Goal: Information Seeking & Learning: Learn about a topic

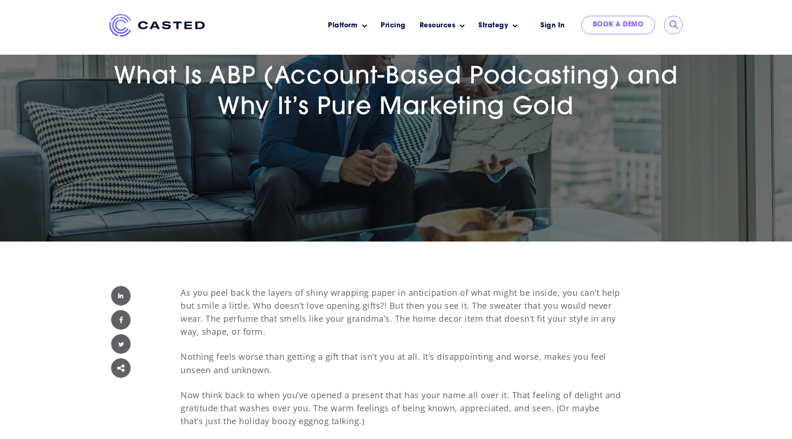
scroll to position [109, 0]
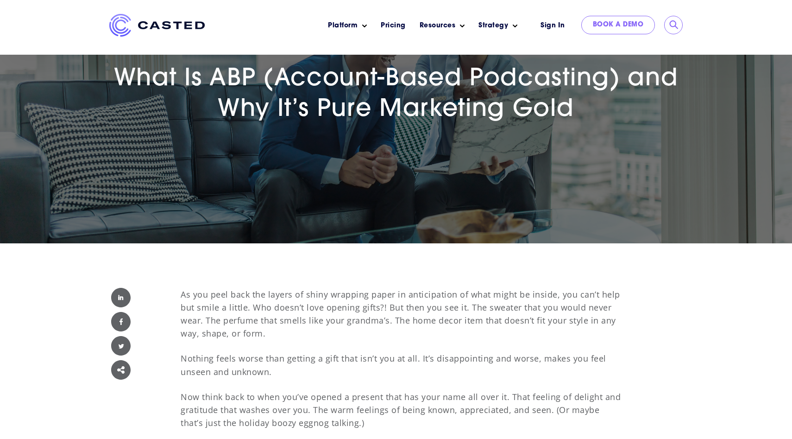
click at [364, 101] on span "What Is ABP (Account-Based Podcasting) and Why It’s Pure Marketing Gold" at bounding box center [396, 94] width 565 height 55
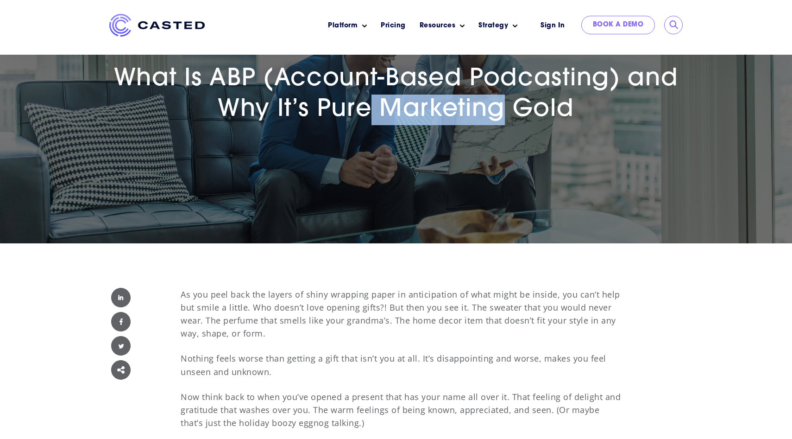
drag, startPoint x: 364, startPoint y: 101, endPoint x: 382, endPoint y: 101, distance: 18.1
click at [384, 101] on span "What Is ABP (Account-Based Podcasting) and Why It’s Pure Marketing Gold" at bounding box center [396, 94] width 565 height 55
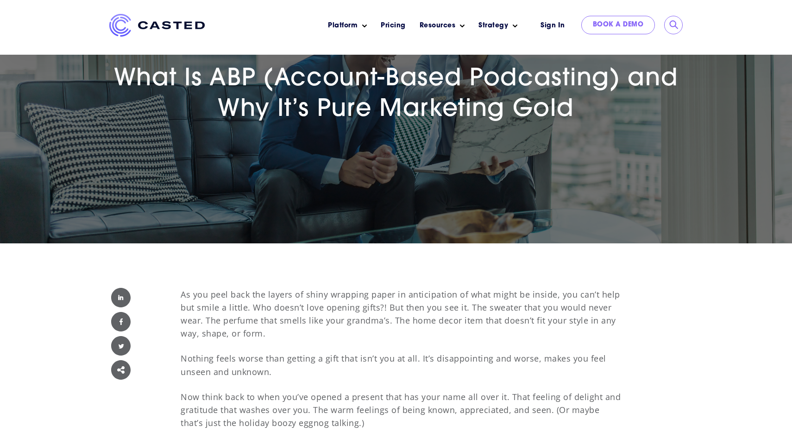
click at [342, 113] on span "What Is ABP (Account-Based Podcasting) and Why It’s Pure Marketing Gold" at bounding box center [396, 94] width 565 height 55
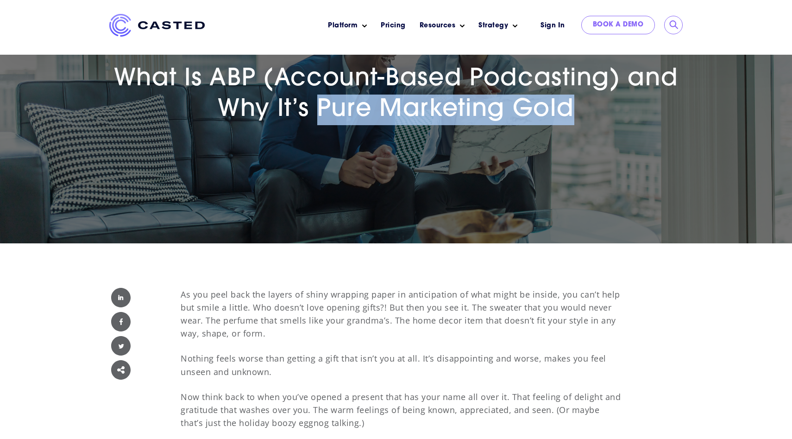
drag, startPoint x: 342, startPoint y: 113, endPoint x: 566, endPoint y: 113, distance: 223.8
click at [566, 113] on span "What Is ABP (Account-Based Podcasting) and Why It’s Pure Marketing Gold" at bounding box center [396, 94] width 565 height 55
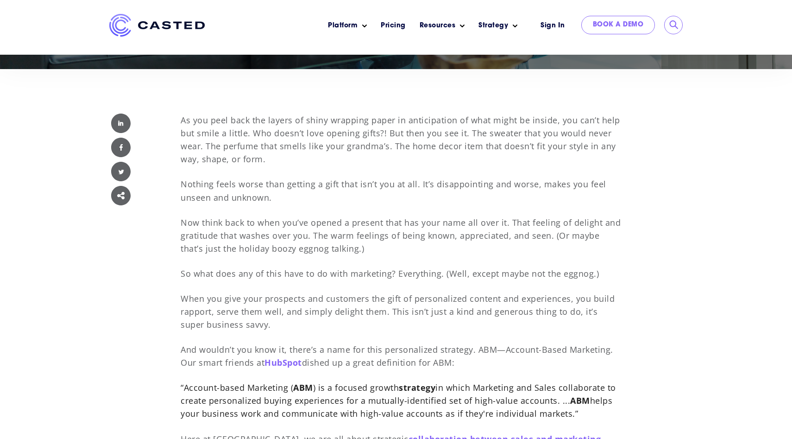
scroll to position [283, 0]
click at [372, 240] on p "Now think back to when you’ve opened a present that has your name all over it. …" at bounding box center [401, 235] width 441 height 39
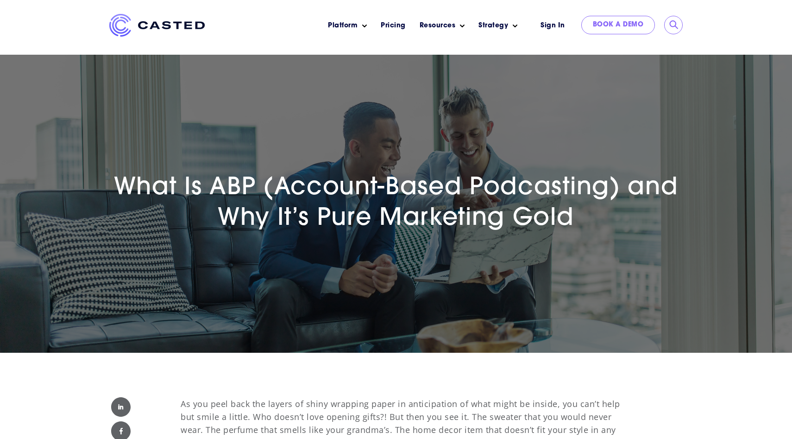
click at [372, 240] on div "What Is ABP (Account-Based Podcasting) and Why It’s Pure Marketing Gold" at bounding box center [396, 204] width 792 height 298
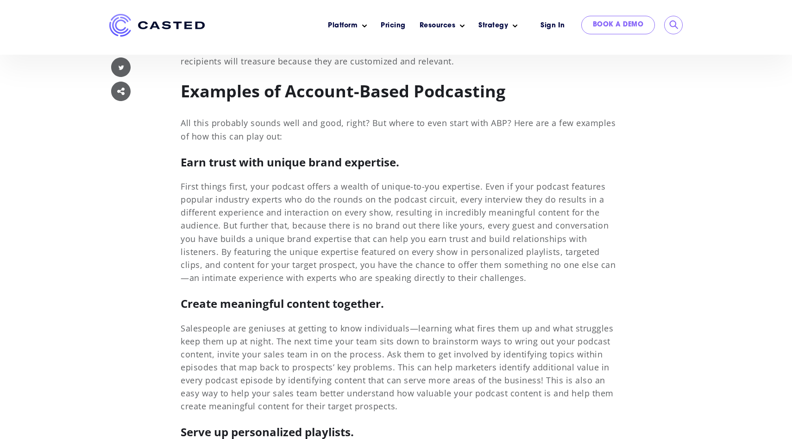
scroll to position [942, 0]
click at [372, 240] on p "First things first, your podcast offers a wealth of unique-to-you expertise. Ev…" at bounding box center [401, 232] width 441 height 104
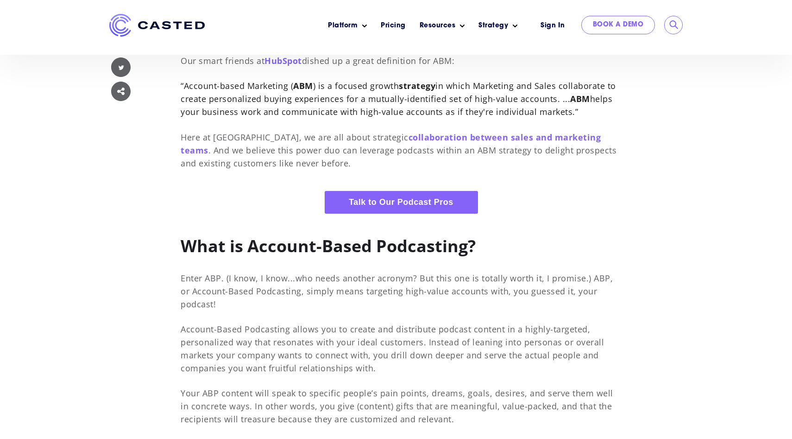
scroll to position [586, 0]
click at [329, 132] on p "Here at [GEOGRAPHIC_DATA], we are all about strategic collaboration between sal…" at bounding box center [401, 149] width 441 height 39
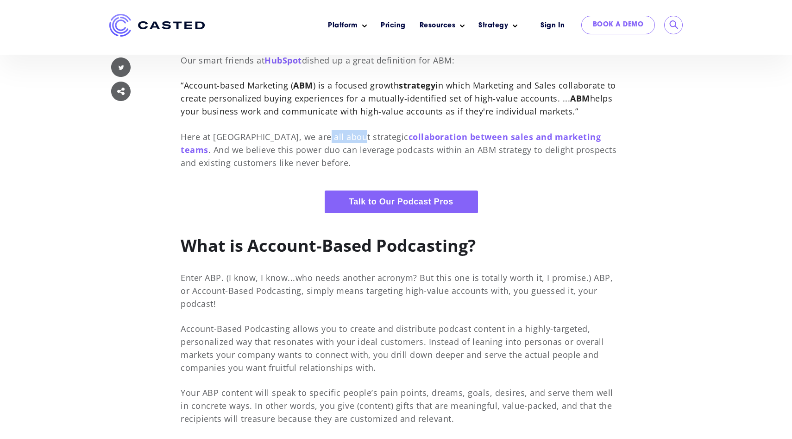
click at [329, 132] on p "Here at [GEOGRAPHIC_DATA], we are all about strategic collaboration between sal…" at bounding box center [401, 149] width 441 height 39
click at [287, 247] on strong "What is Account-Based Podcasting?" at bounding box center [328, 245] width 295 height 23
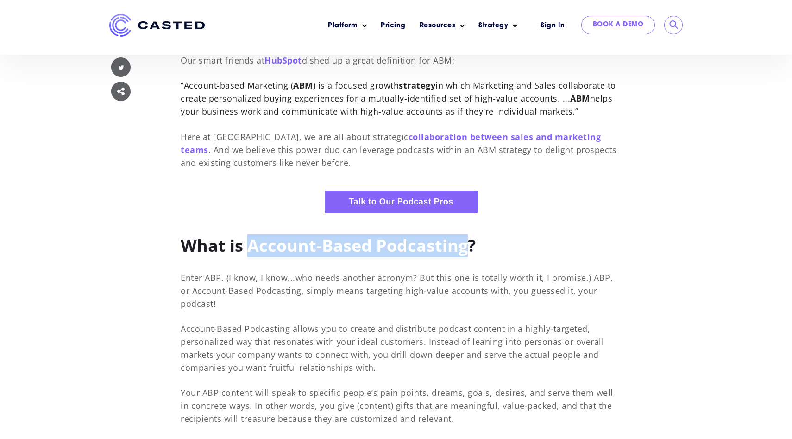
drag, startPoint x: 287, startPoint y: 247, endPoint x: 416, endPoint y: 246, distance: 128.3
click at [416, 246] on strong "What is Account-Based Podcasting?" at bounding box center [328, 245] width 295 height 23
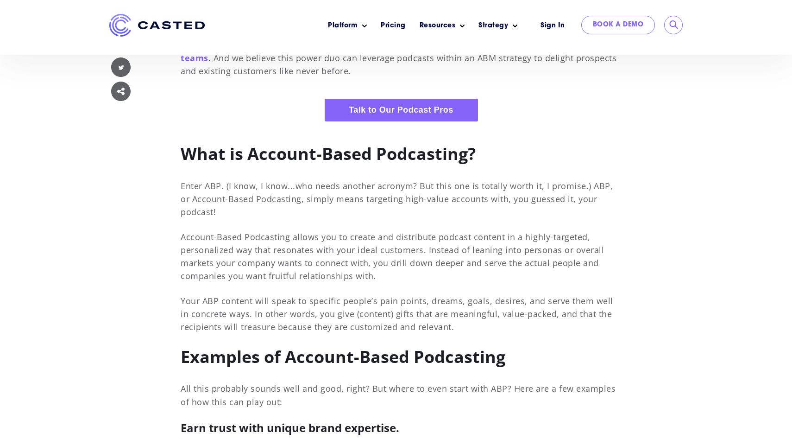
scroll to position [680, 0]
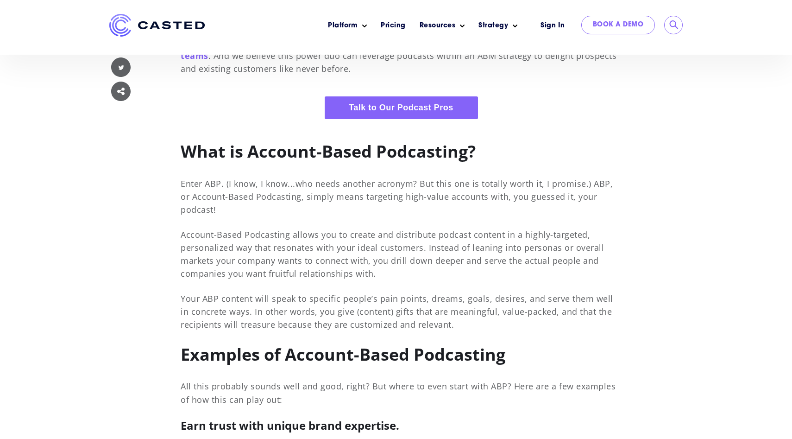
click at [369, 193] on p "Enter ABP. (I know, I know...who needs another acronym? But this one is totally…" at bounding box center [401, 196] width 441 height 39
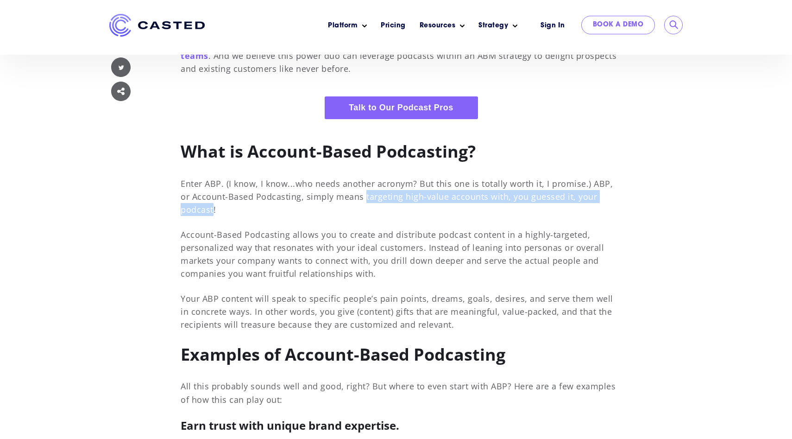
drag, startPoint x: 369, startPoint y: 193, endPoint x: 591, endPoint y: 200, distance: 222.0
click at [591, 200] on p "Enter ABP. (I know, I know...who needs another acronym? But this one is totally…" at bounding box center [401, 196] width 441 height 39
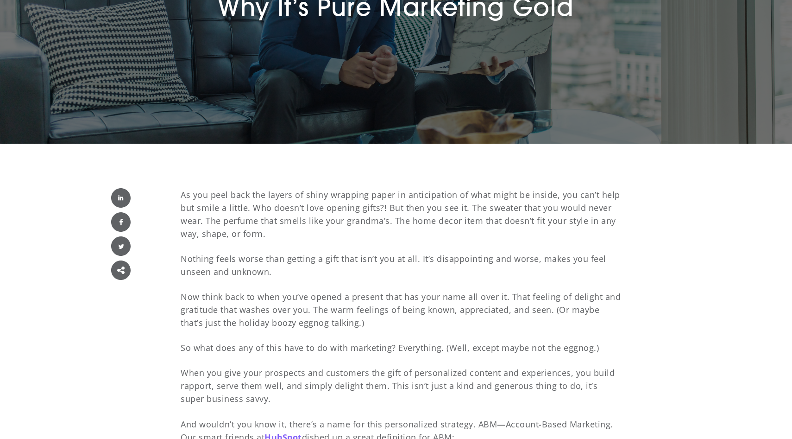
scroll to position [0, 0]
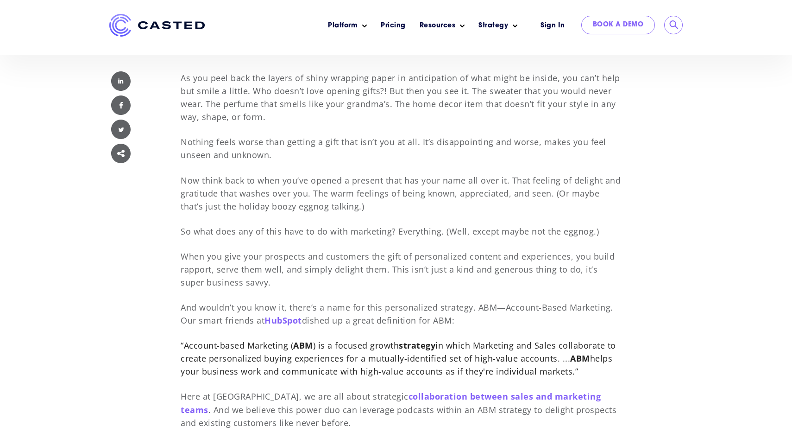
scroll to position [326, 0]
click at [506, 95] on p "As you peel back the layers of shiny wrapping paper in anticipation of what mig…" at bounding box center [401, 97] width 441 height 52
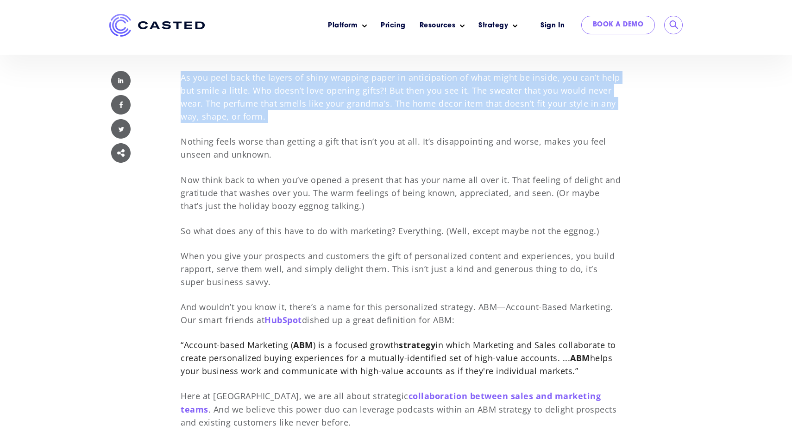
click at [506, 95] on p "As you peel back the layers of shiny wrapping paper in anticipation of what mig…" at bounding box center [401, 97] width 441 height 52
click at [384, 88] on p "As you peel back the layers of shiny wrapping paper in anticipation of what mig…" at bounding box center [401, 97] width 441 height 52
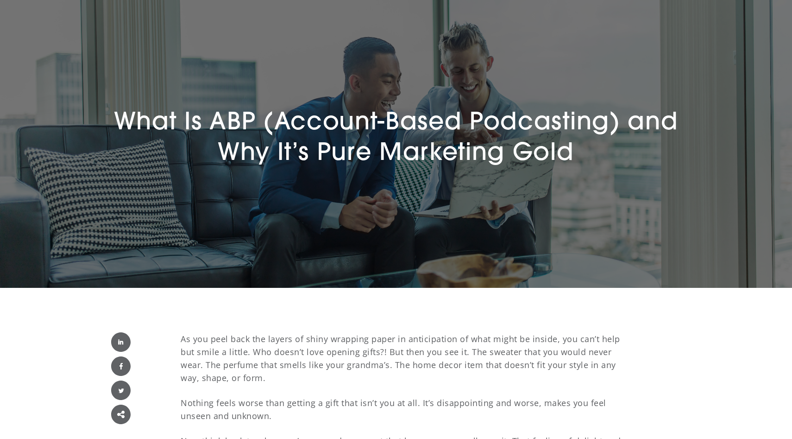
scroll to position [0, 0]
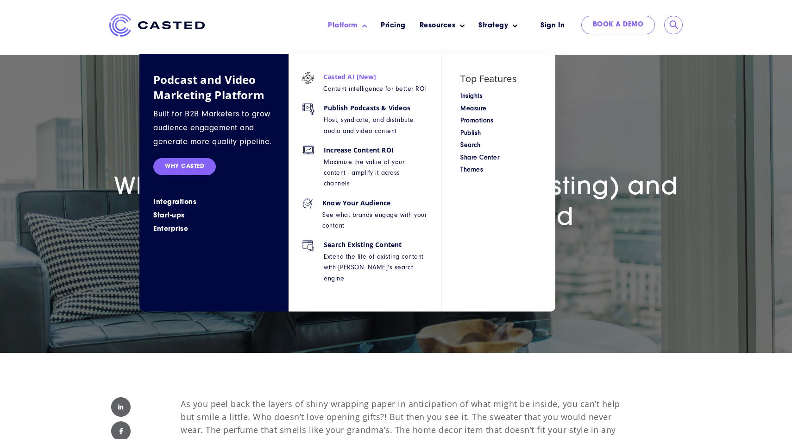
click at [331, 88] on p "Content intelligence for better ROI" at bounding box center [374, 88] width 103 height 11
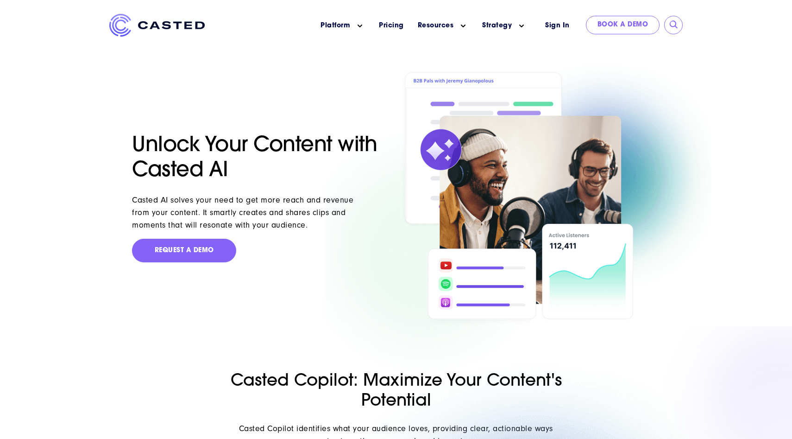
click at [158, 50] on header "Skip to content Platform Show submenu for Platform Podcast and Video Marketing …" at bounding box center [396, 27] width 792 height 54
click at [164, 23] on img at bounding box center [156, 25] width 95 height 23
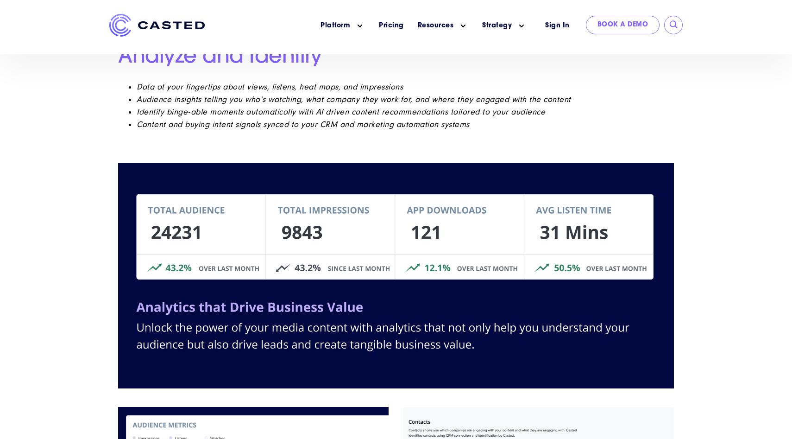
scroll to position [2444, 0]
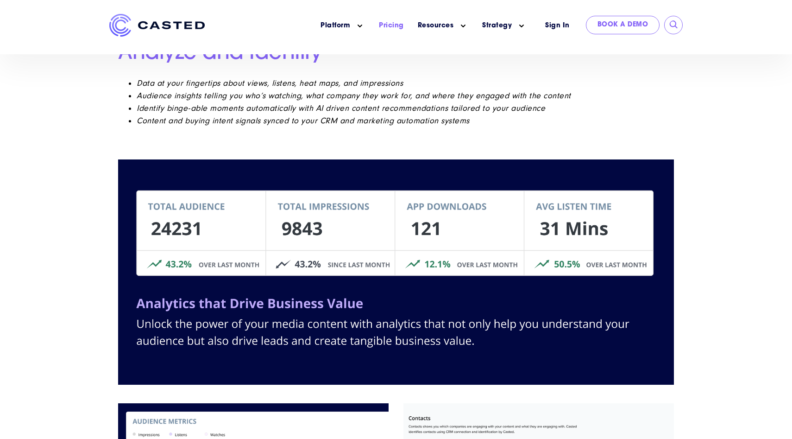
click at [394, 25] on link "Pricing" at bounding box center [391, 26] width 25 height 10
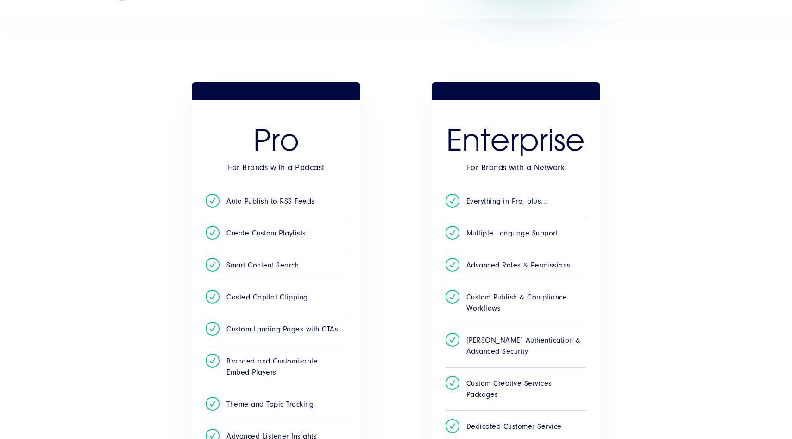
scroll to position [243, 0]
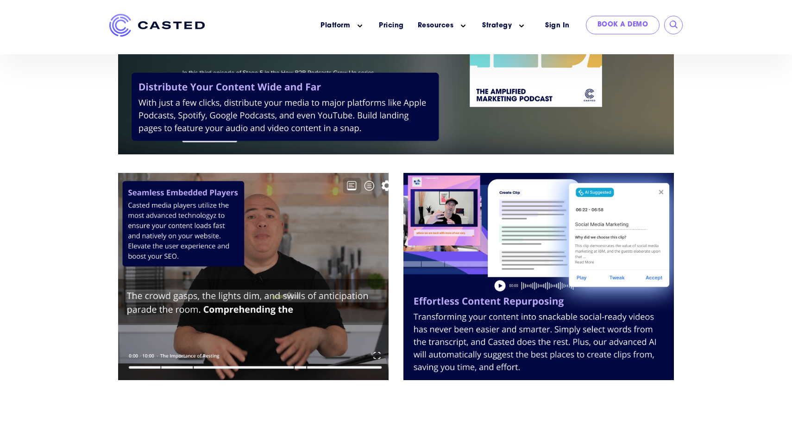
scroll to position [1734, 0]
